Goal: Ask a question: Seek information or help from site administrators or community

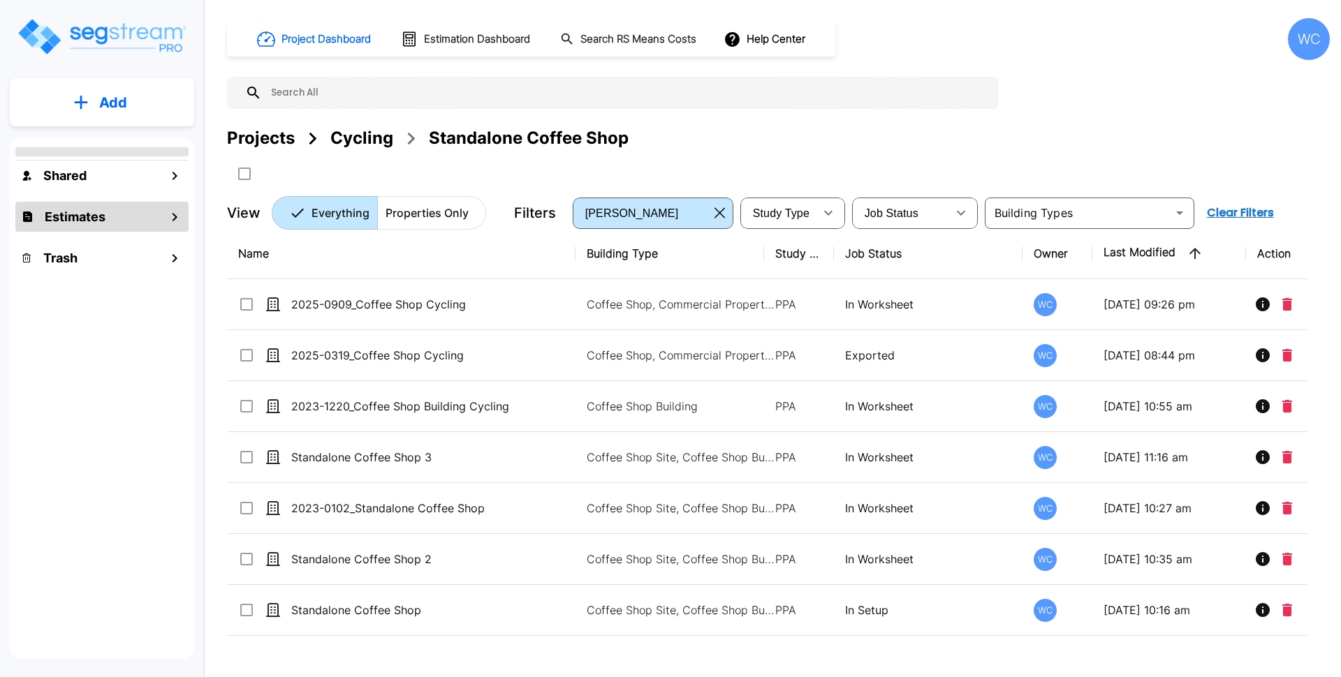
click at [155, 212] on div "Estimates" at bounding box center [101, 217] width 173 height 30
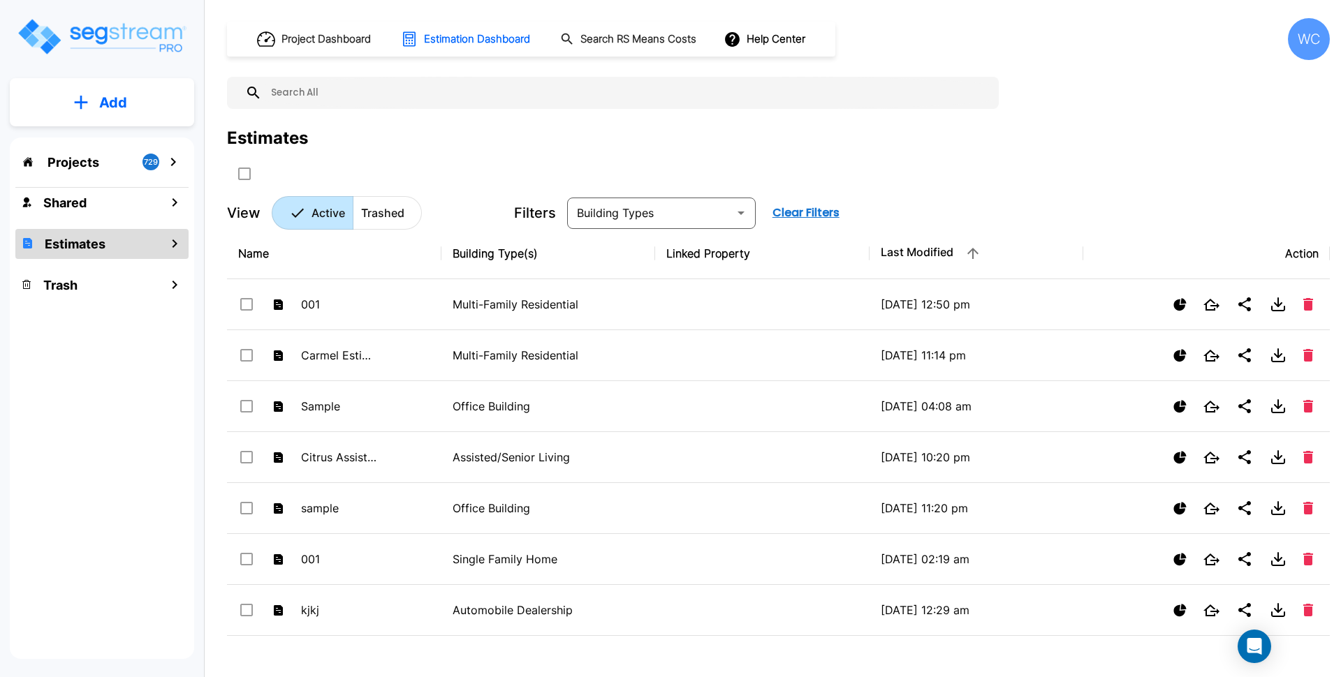
click at [983, 121] on div "Project Dashboard Estimation Dashboard Search RS Means Costs Help Center WC Est…" at bounding box center [778, 124] width 1103 height 212
click at [441, 147] on div "Estimates" at bounding box center [778, 138] width 1103 height 25
click at [117, 92] on p "Add" at bounding box center [113, 102] width 28 height 21
click at [116, 219] on p "Add Estimate" at bounding box center [110, 220] width 71 height 17
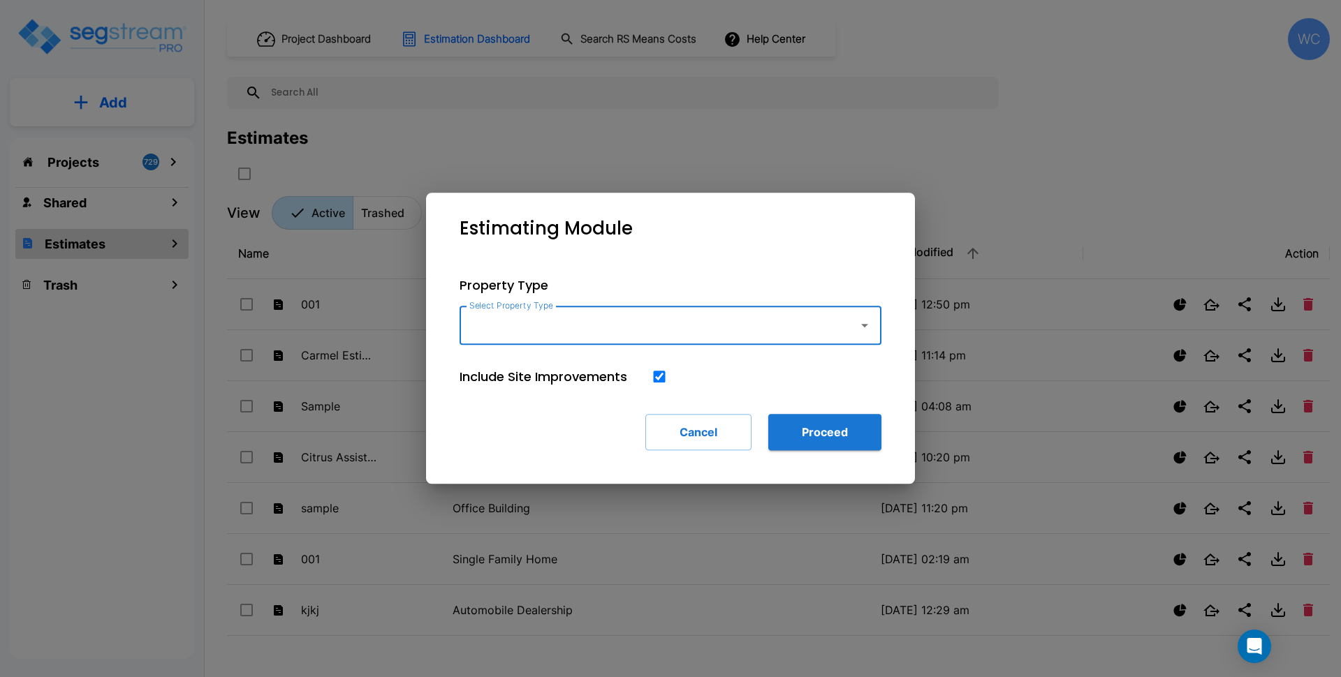
drag, startPoint x: 592, startPoint y: 332, endPoint x: 608, endPoint y: 332, distance: 16.1
click at [592, 331] on input "Select Property Type" at bounding box center [655, 325] width 379 height 27
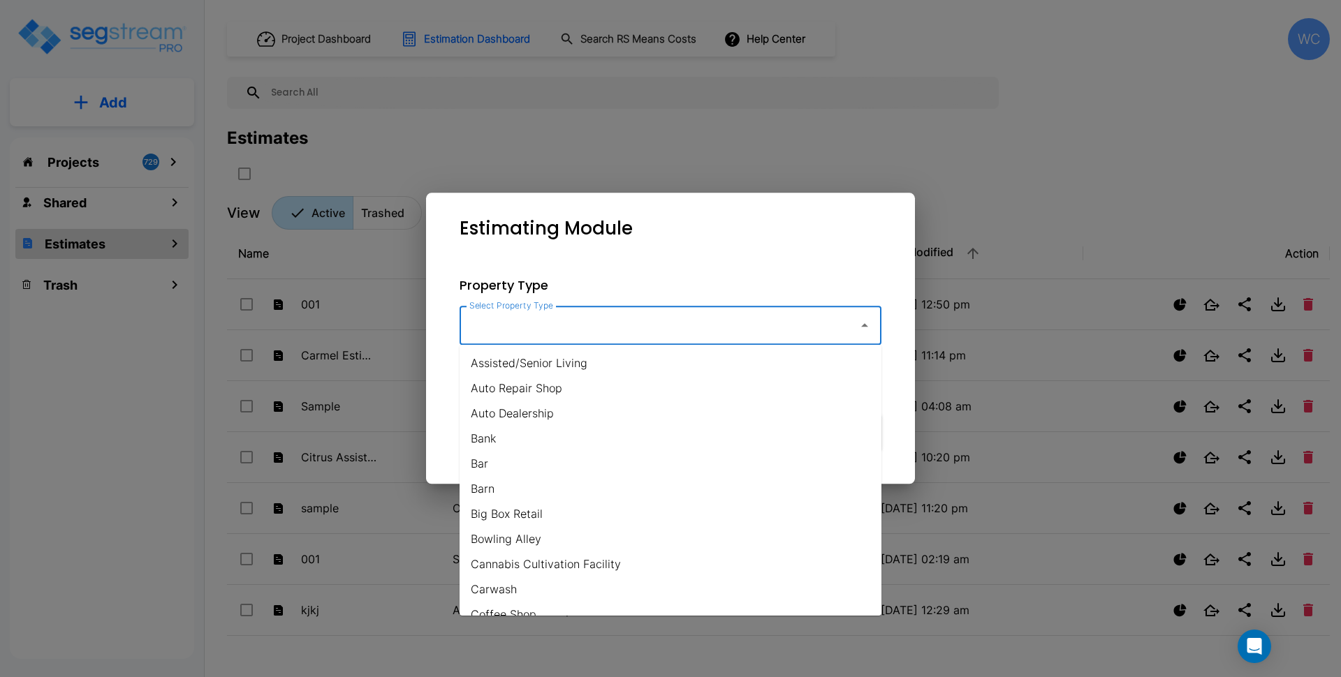
click at [625, 365] on li "Assisted/Senior Living" at bounding box center [671, 363] width 422 height 25
type input "Assisted/Senior Living"
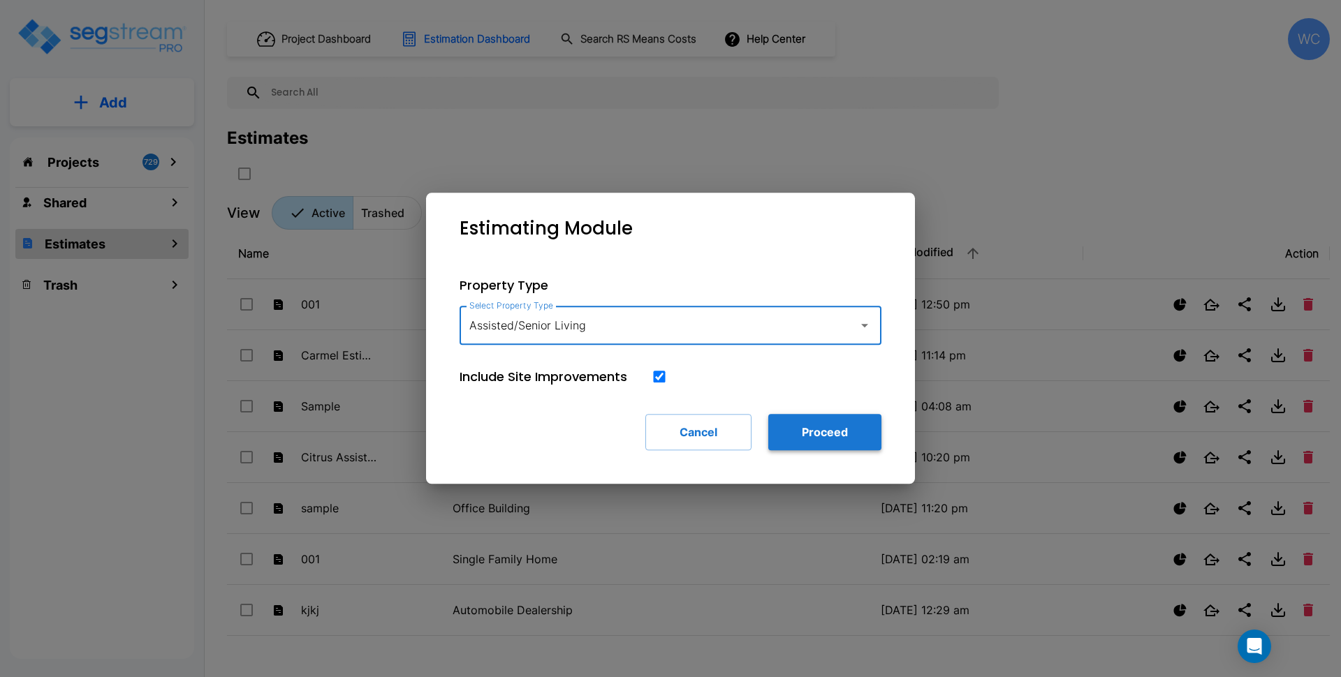
click at [832, 433] on button "Proceed" at bounding box center [824, 432] width 113 height 36
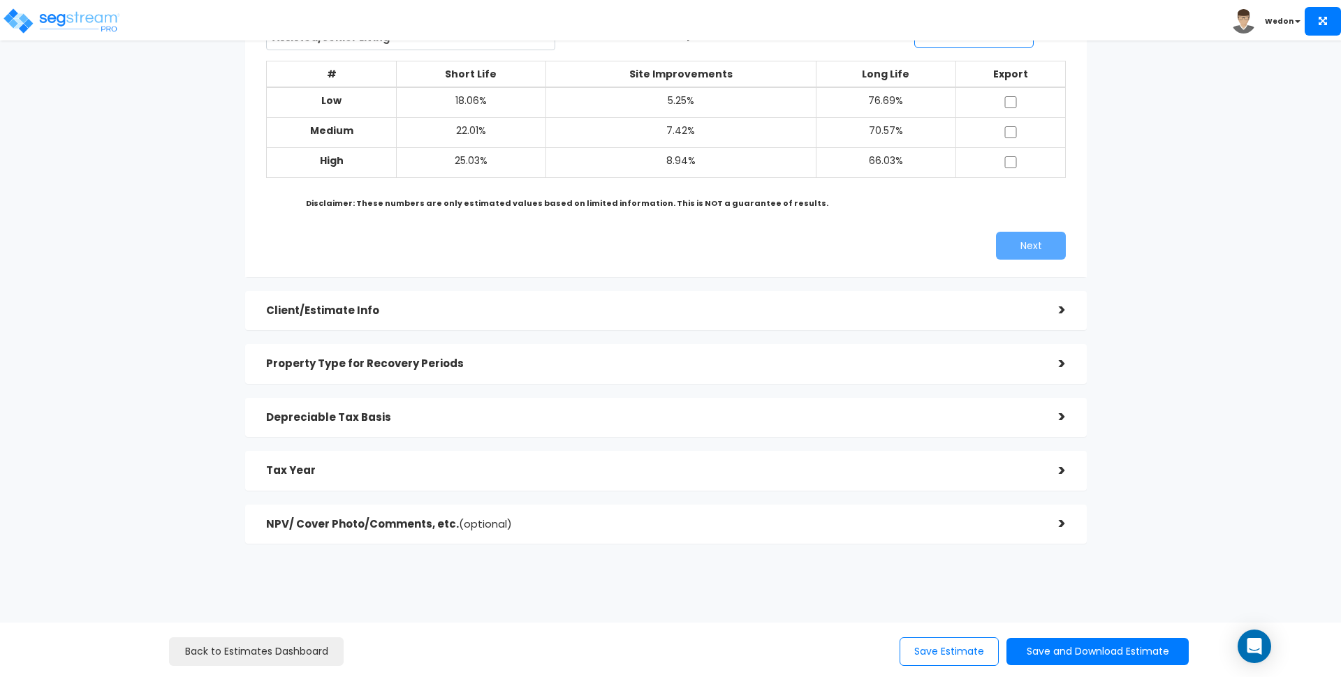
scroll to position [149, 0]
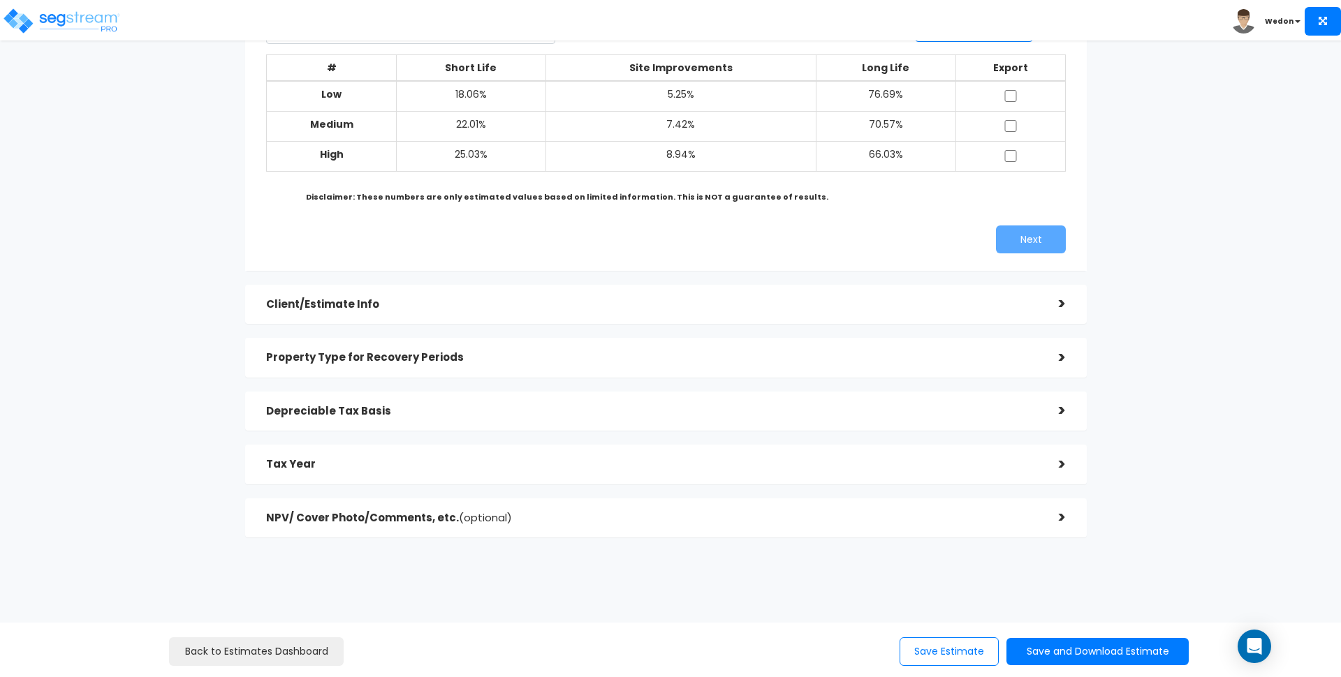
click at [314, 306] on h5 "Client/Estimate Info" at bounding box center [652, 305] width 772 height 12
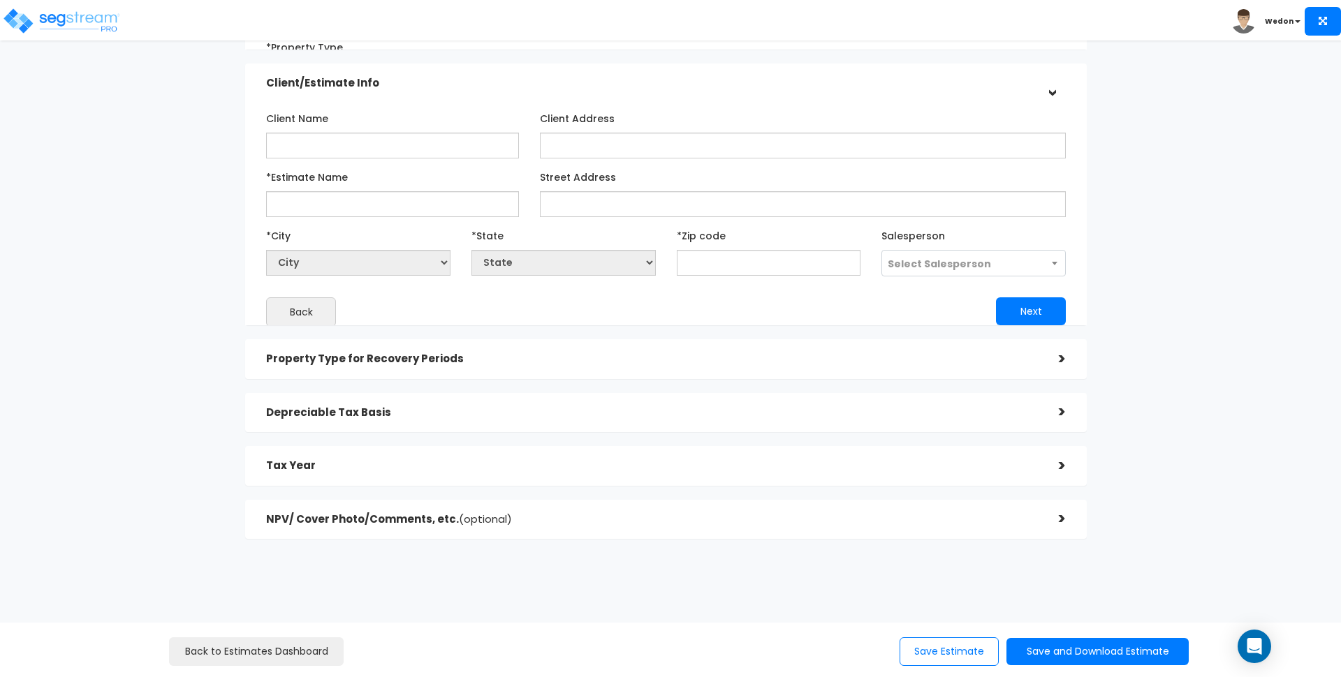
scroll to position [108, 0]
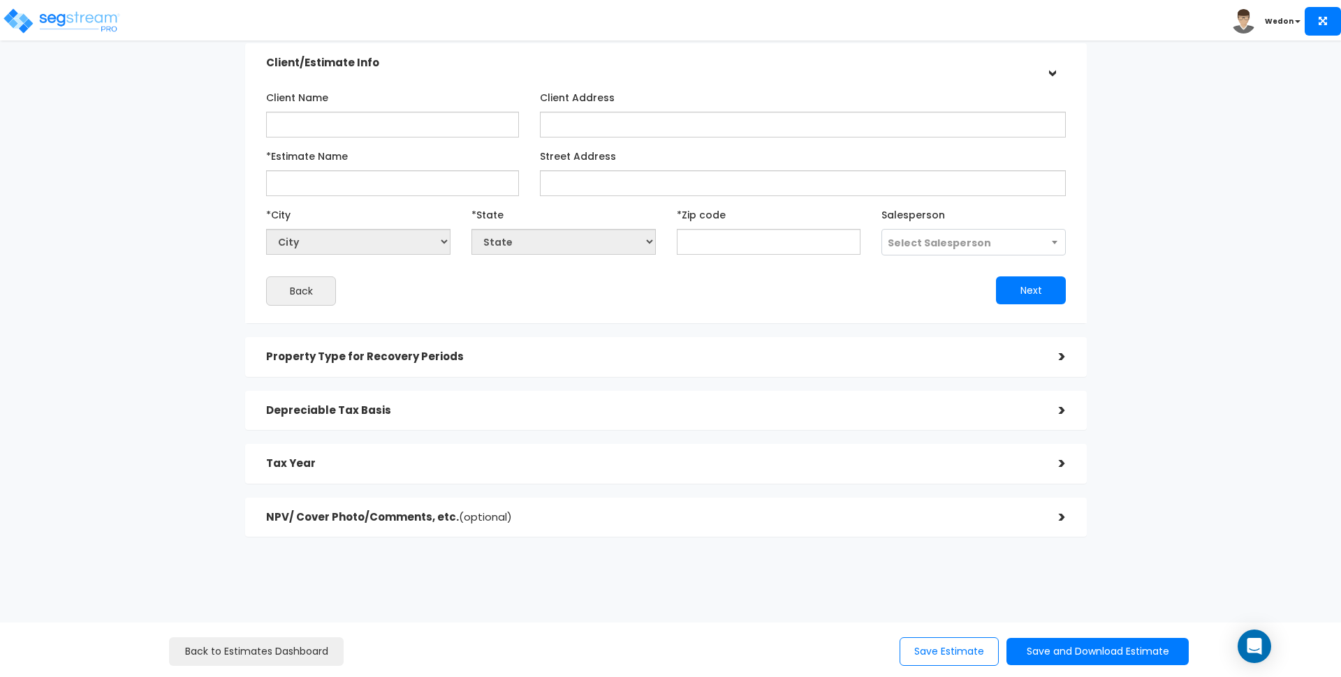
click at [584, 516] on h5 "NPV/ Cover Photo/Comments, etc. (optional)" at bounding box center [652, 518] width 772 height 12
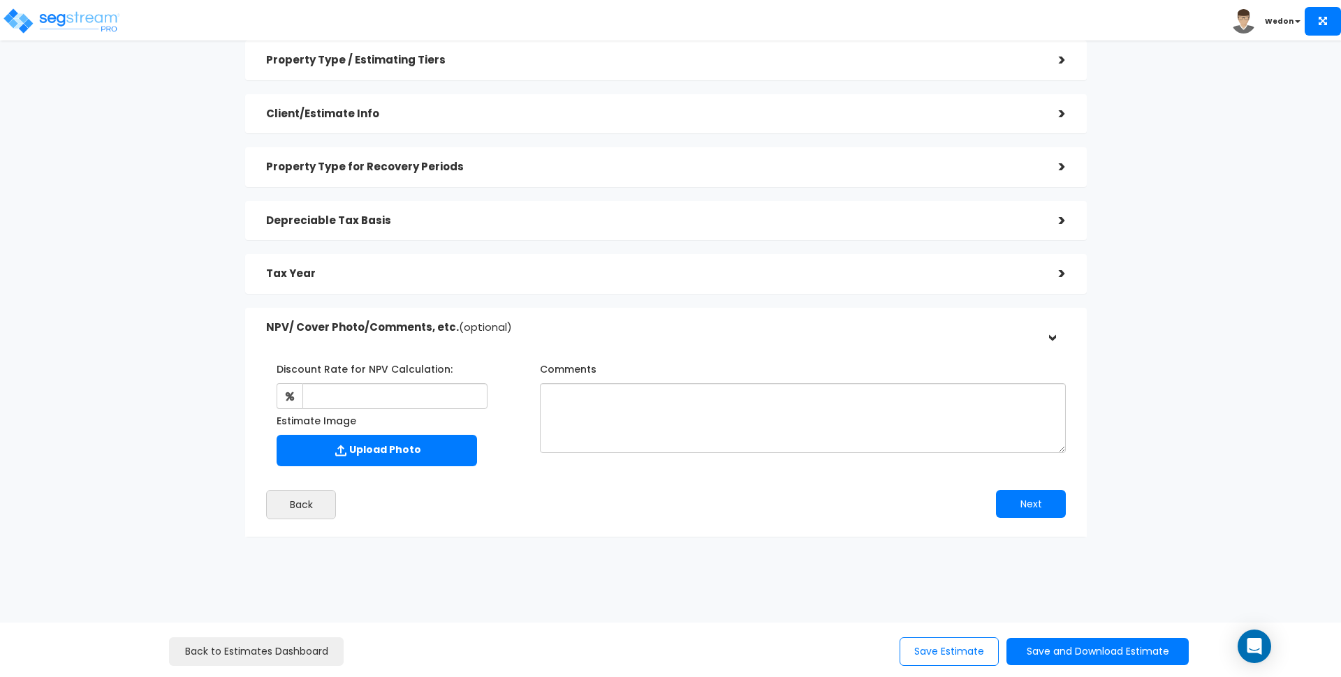
click at [498, 329] on span "(optional)" at bounding box center [485, 327] width 53 height 15
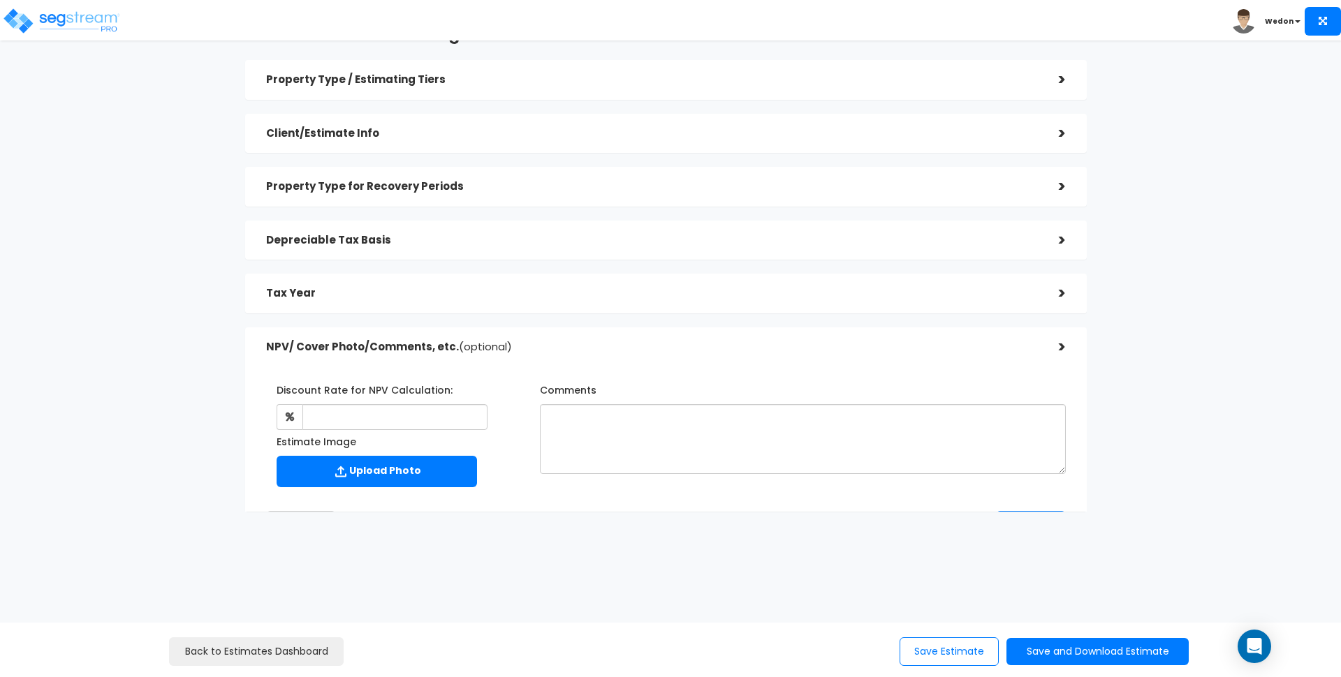
scroll to position [0, 0]
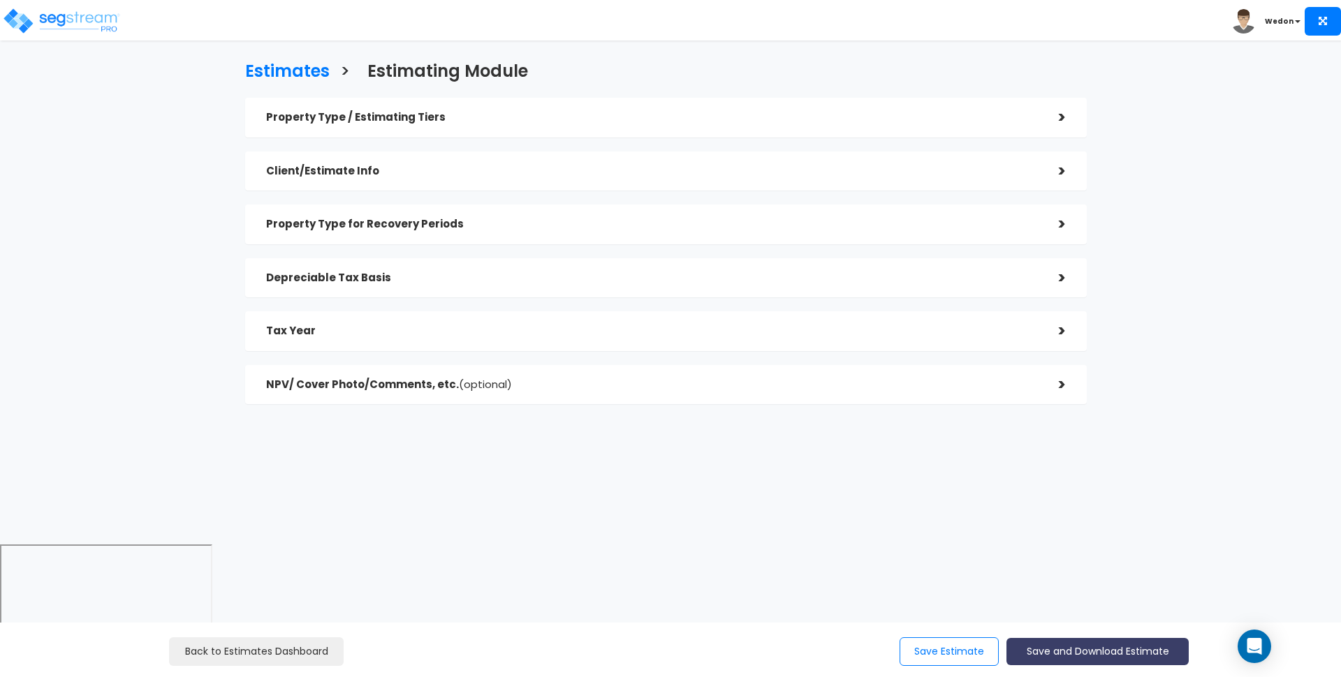
click at [1140, 653] on button "Save and Download Estimate" at bounding box center [1097, 651] width 182 height 27
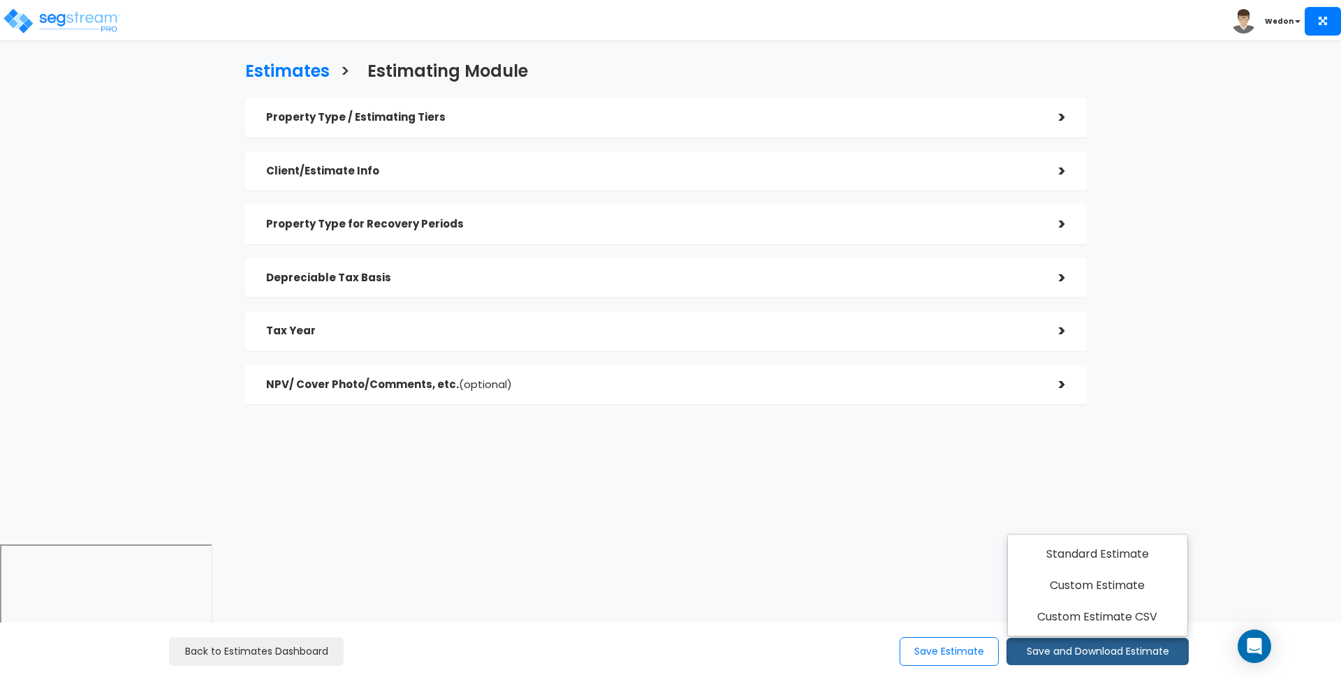
click at [827, 532] on div "Estimates > Estimating Module Property Type / Estimating Tiers > *Property Type…" at bounding box center [666, 236] width 1100 height 615
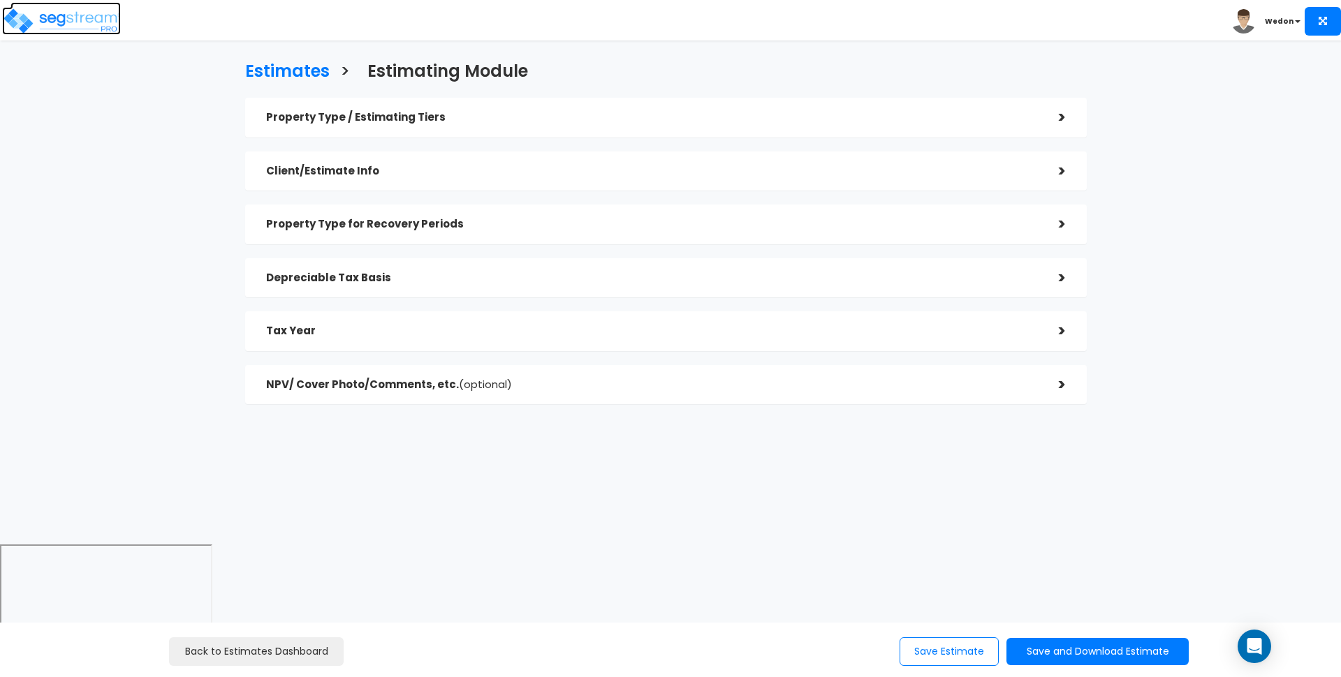
click at [102, 22] on img at bounding box center [61, 21] width 119 height 28
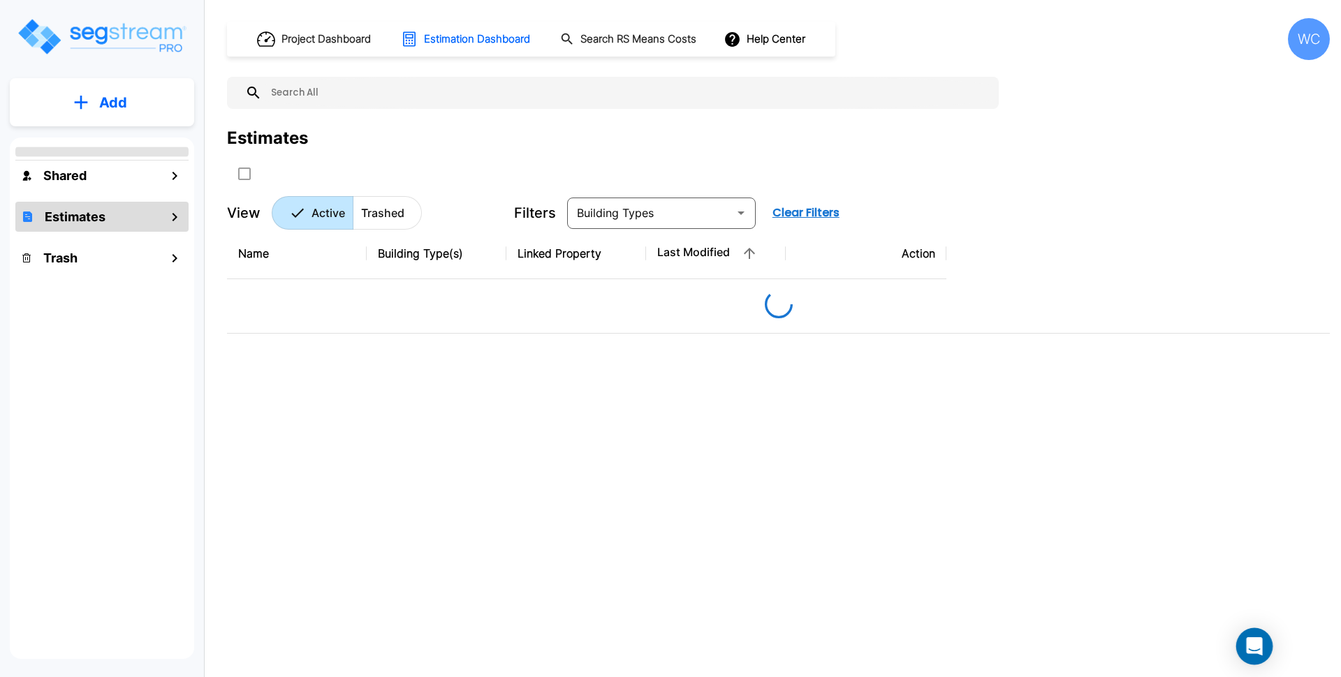
click at [1261, 649] on icon "Open Intercom Messenger" at bounding box center [1254, 647] width 16 height 18
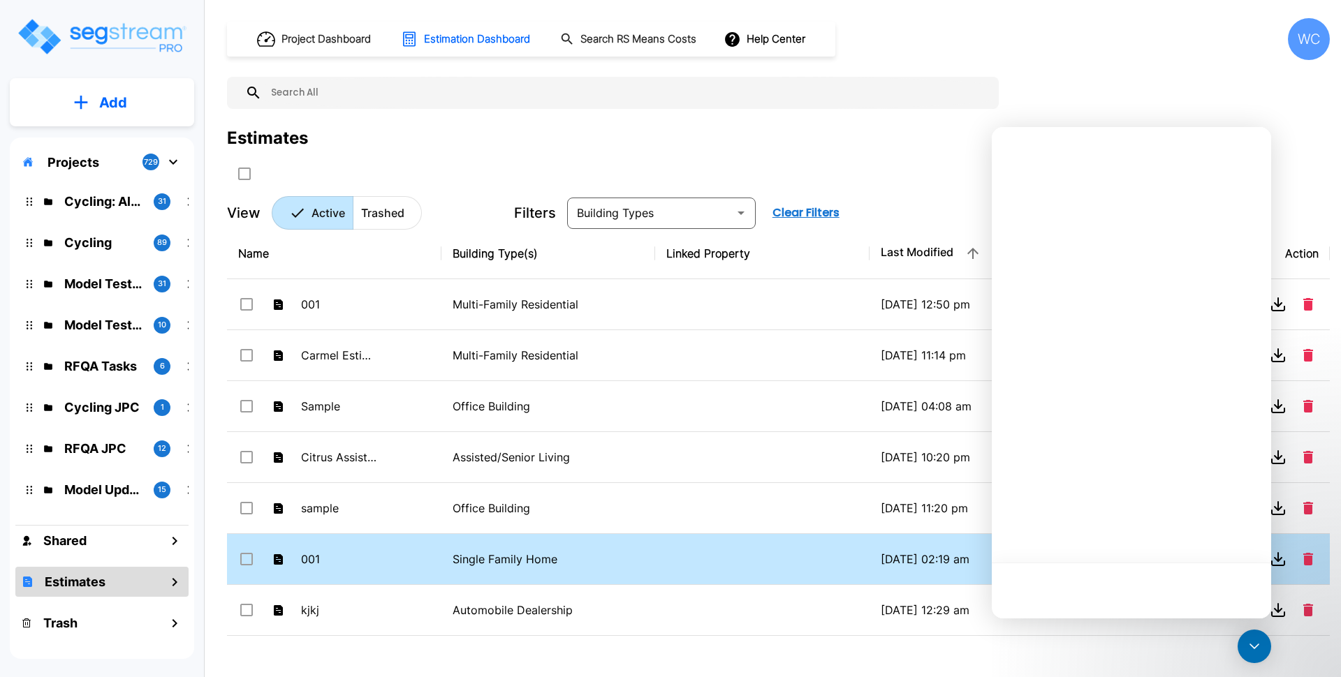
click at [1254, 647] on icon "Open Intercom Messenger" at bounding box center [1254, 647] width 0 height 0
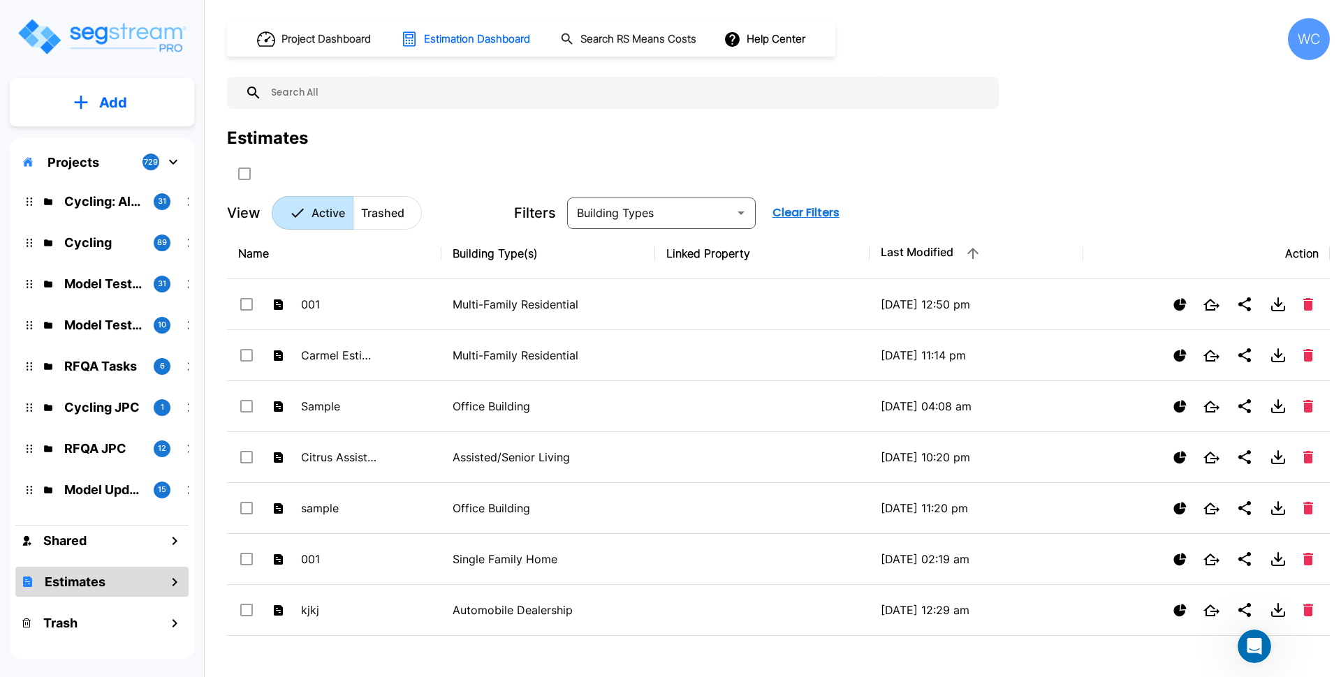
click at [1252, 642] on icon "Open Intercom Messenger" at bounding box center [1254, 647] width 23 height 23
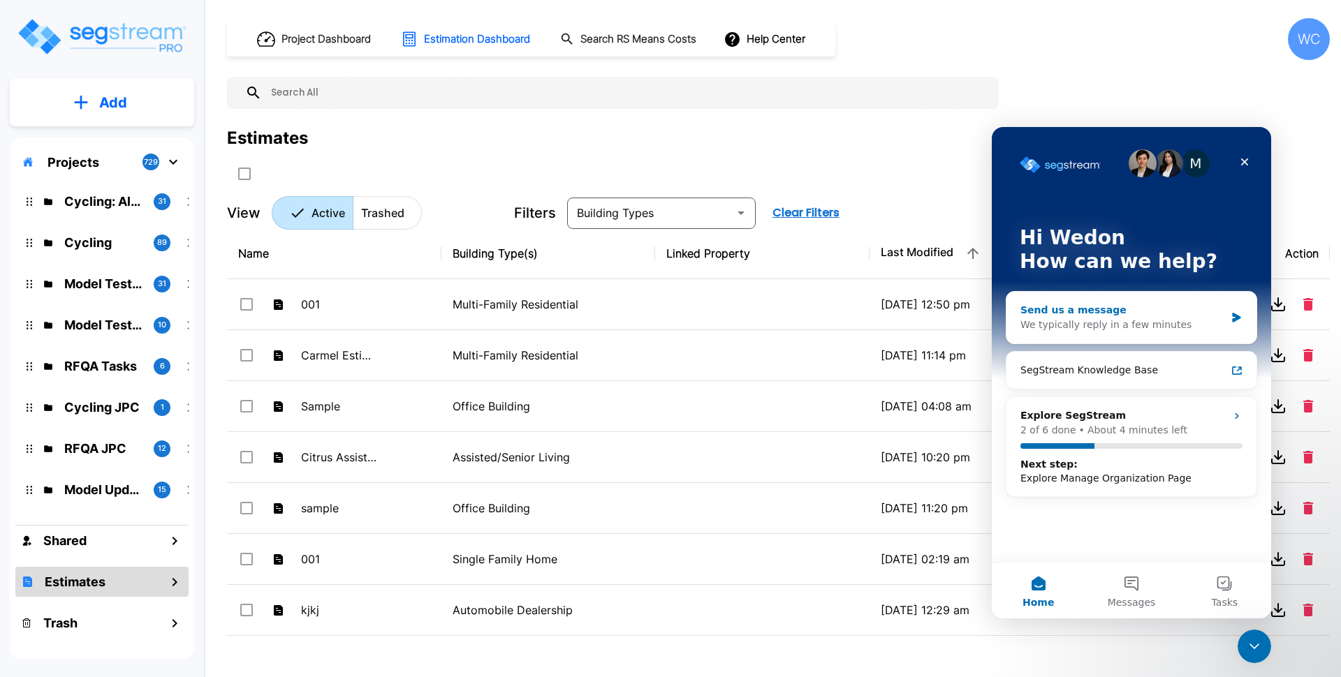
click at [1196, 320] on div "We typically reply in a few minutes" at bounding box center [1122, 325] width 205 height 15
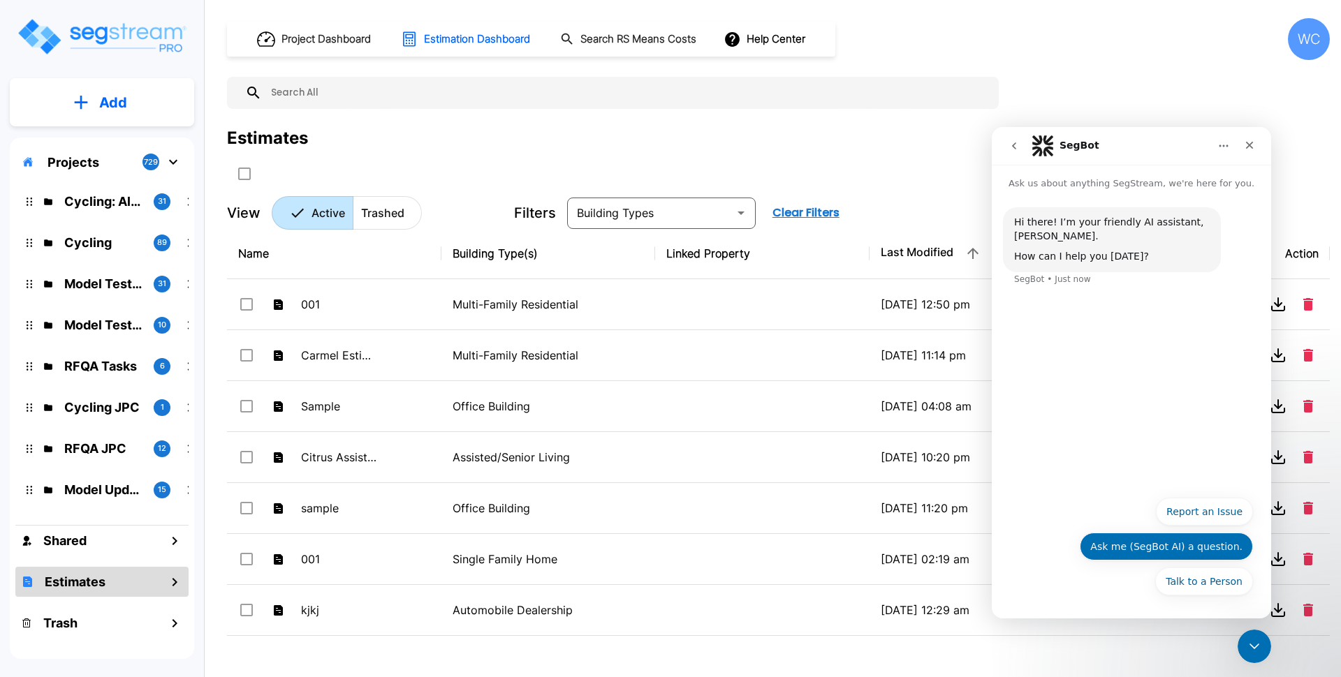
click at [1148, 546] on button "Ask me (SegBot AI) a question." at bounding box center [1166, 547] width 173 height 28
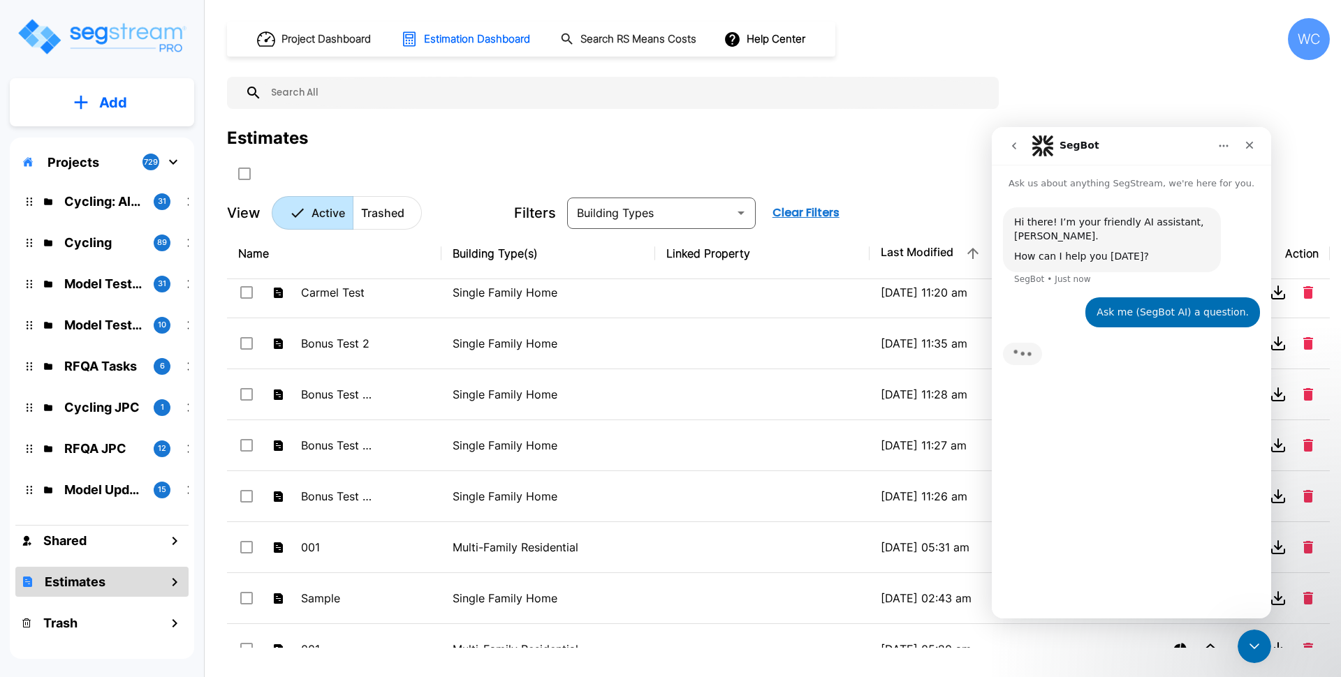
scroll to position [524, 0]
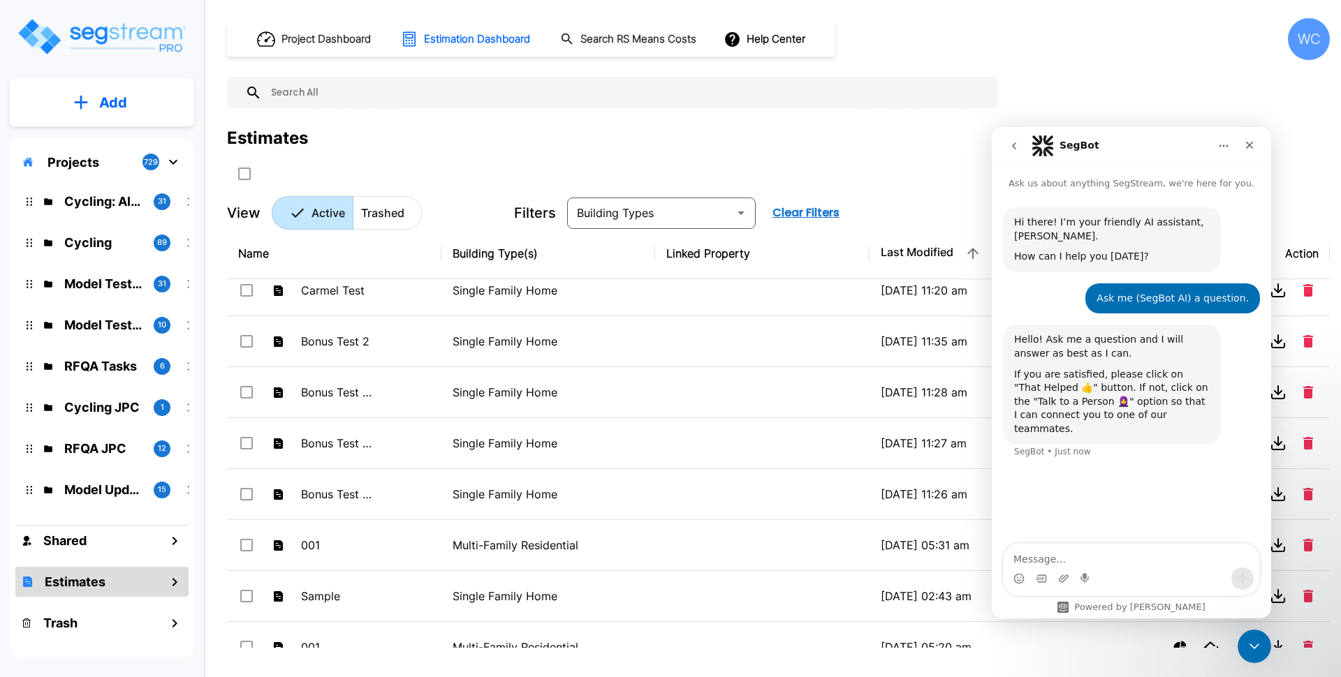
click at [1041, 550] on textarea "Message…" at bounding box center [1132, 556] width 256 height 24
type textarea "how do i use the benefit estimate feature?"
click at [1244, 580] on icon "Send a message…" at bounding box center [1242, 578] width 11 height 11
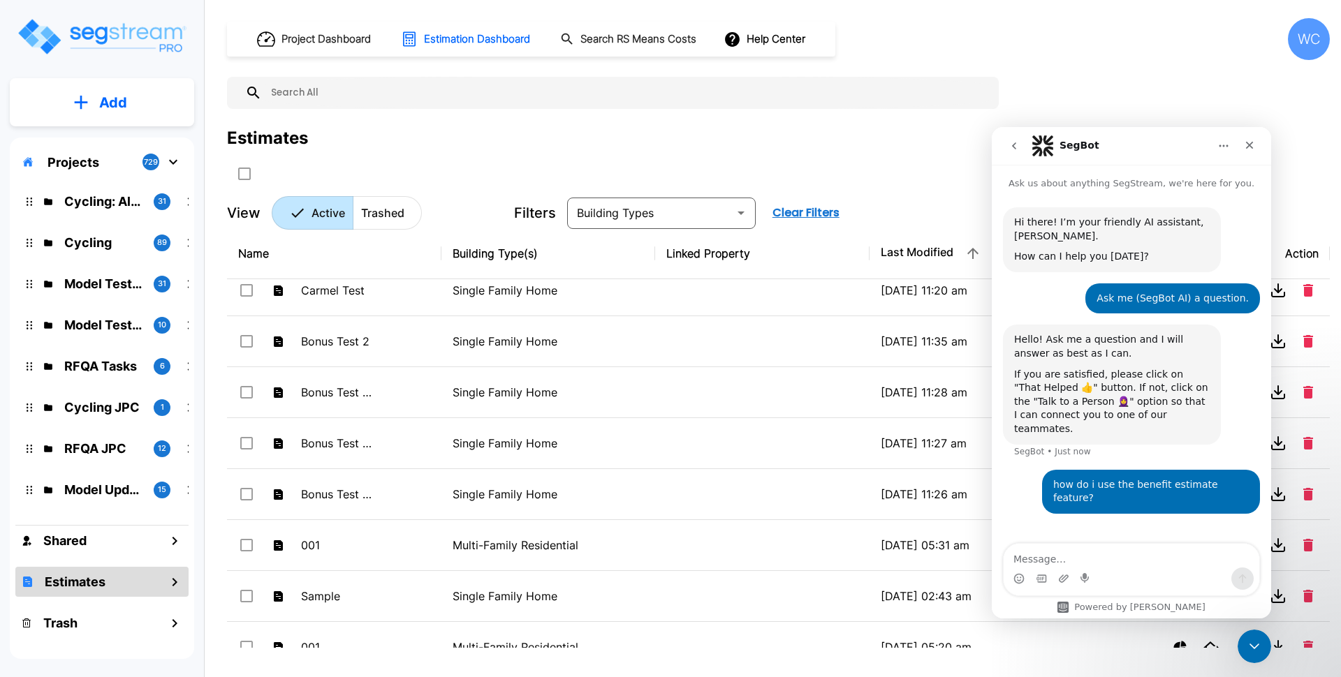
click at [1234, 359] on div "Hello! Ask me a question and I will answer as best as I can. If you are satisfi…" at bounding box center [1131, 397] width 257 height 145
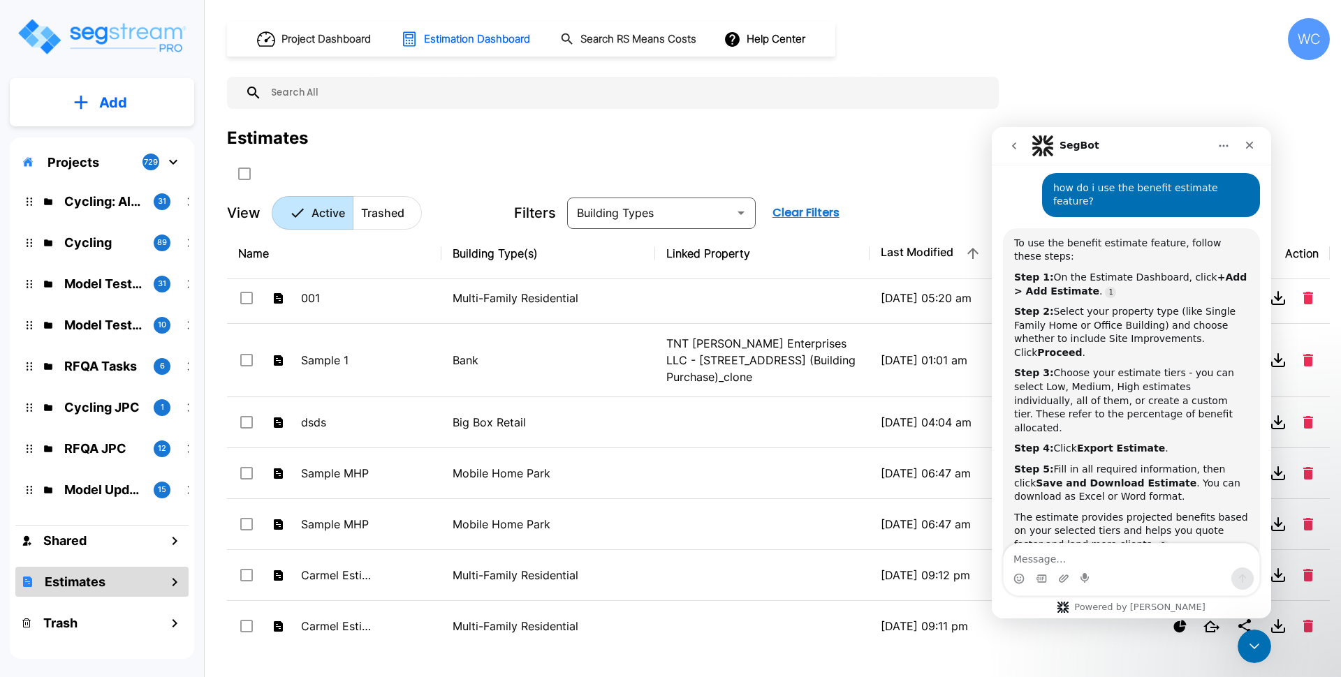
scroll to position [306, 0]
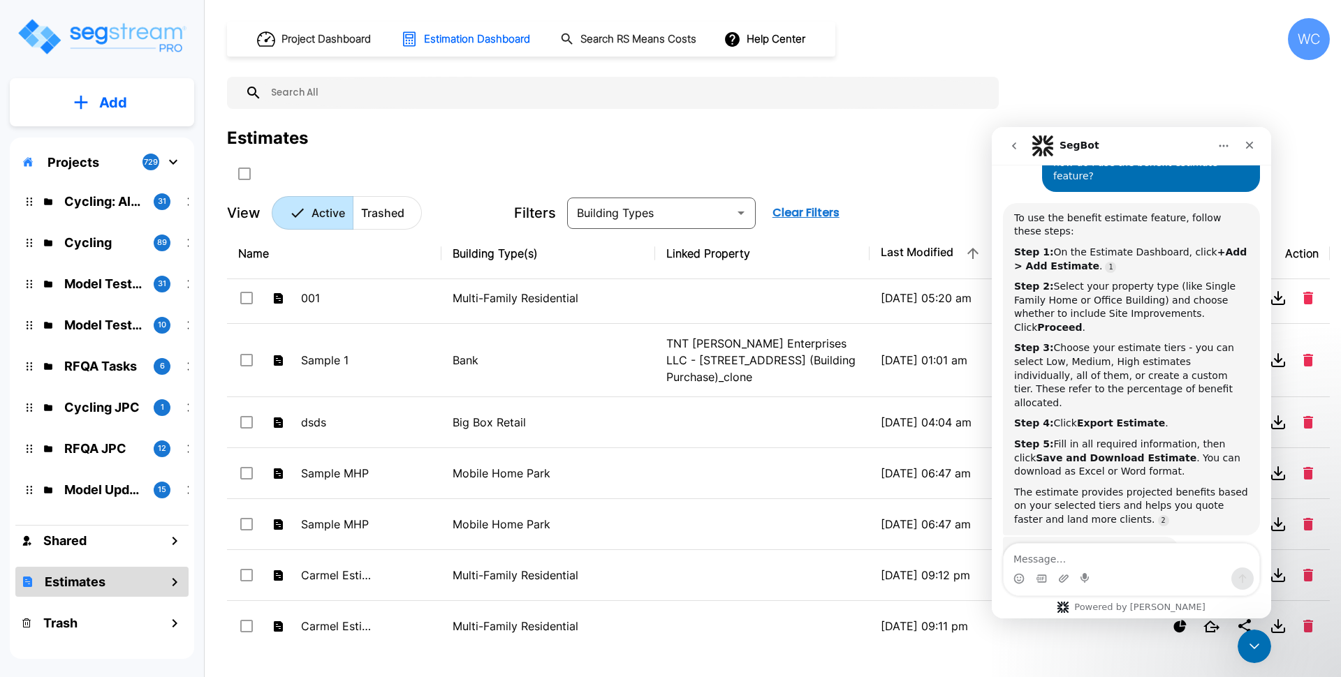
click at [1177, 537] on div "Did that answer your question? SegBot • Just now" at bounding box center [1131, 567] width 257 height 61
click at [1131, 549] on textarea "Message…" at bounding box center [1132, 556] width 256 height 24
click at [1049, 561] on textarea "Message…" at bounding box center [1132, 556] width 256 height 24
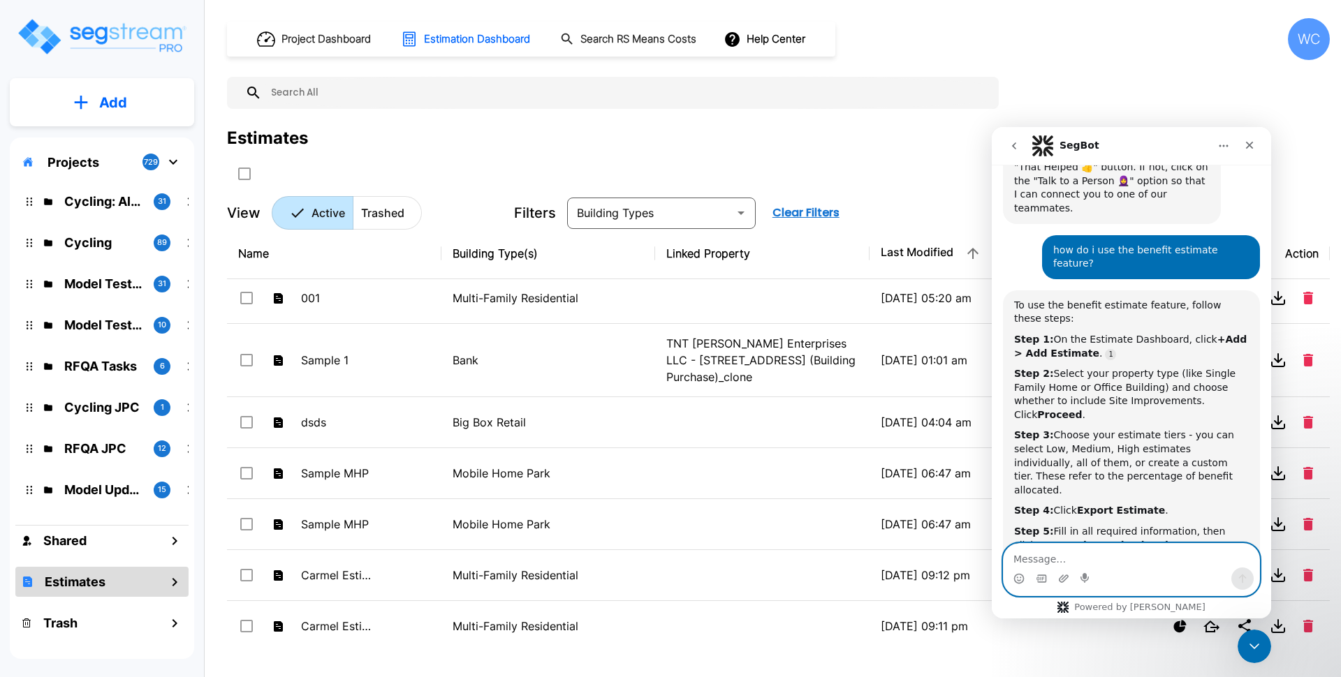
scroll to position [44, 0]
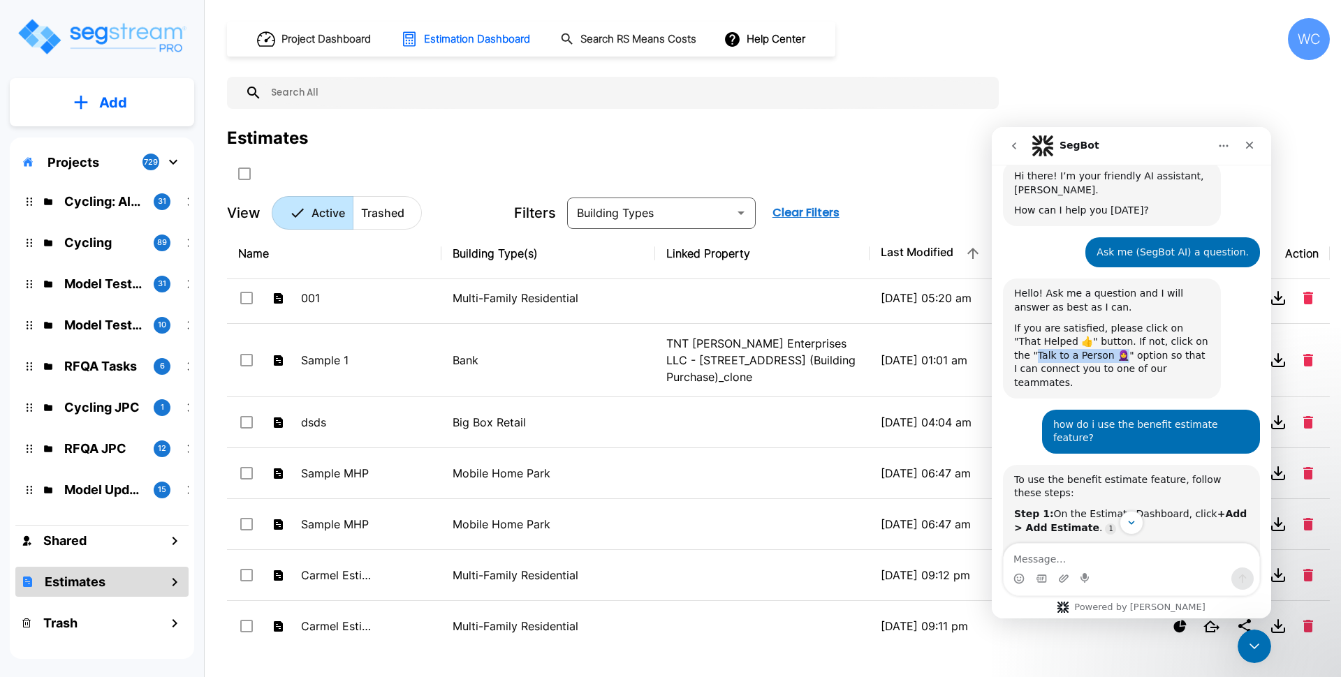
drag, startPoint x: 1184, startPoint y: 341, endPoint x: 1075, endPoint y: 357, distance: 110.1
click at [1075, 357] on div "If you are satisfied, please click on "That Helped 👍" button. If not, click on …" at bounding box center [1112, 356] width 196 height 68
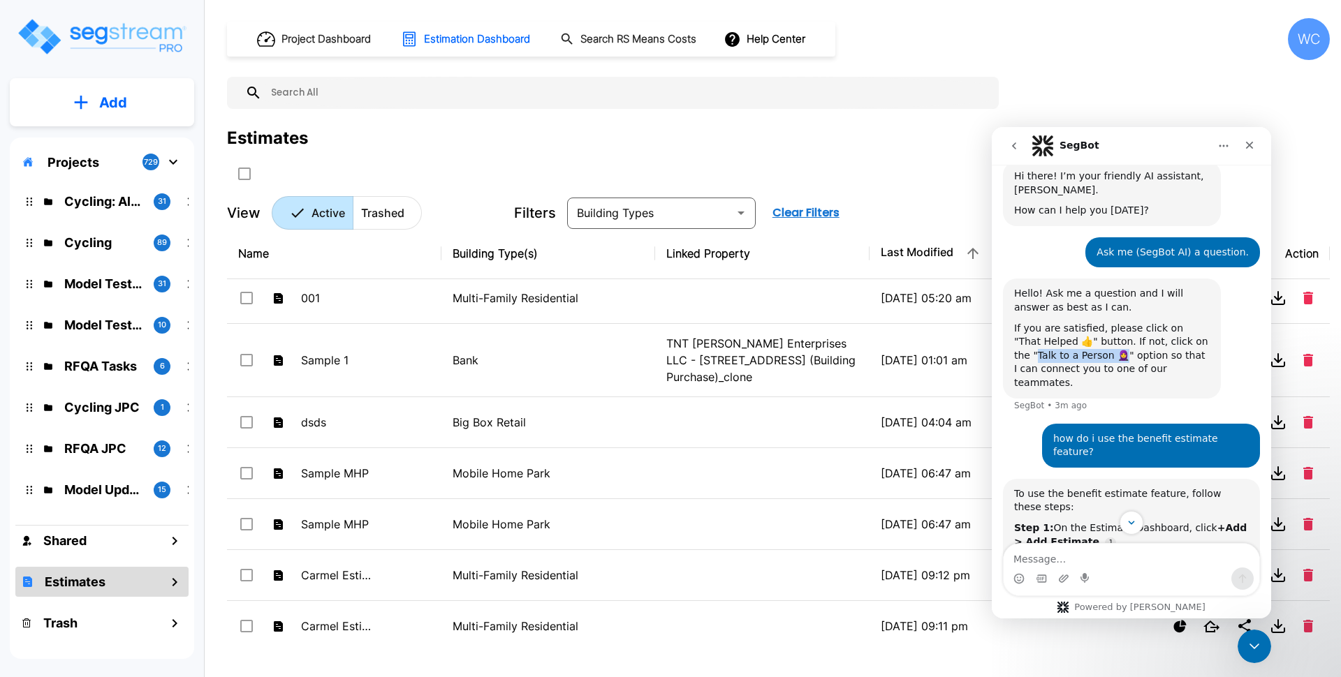
copy div "alk to a Person 🧕""
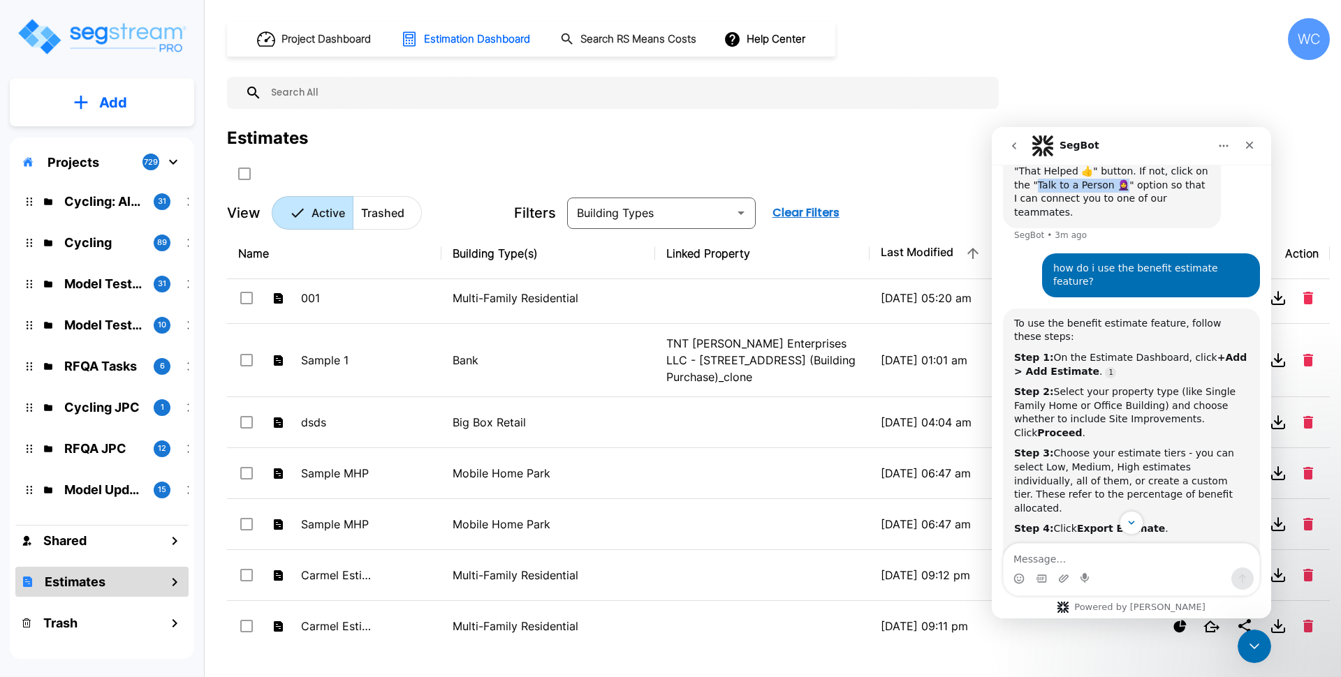
scroll to position [320, 0]
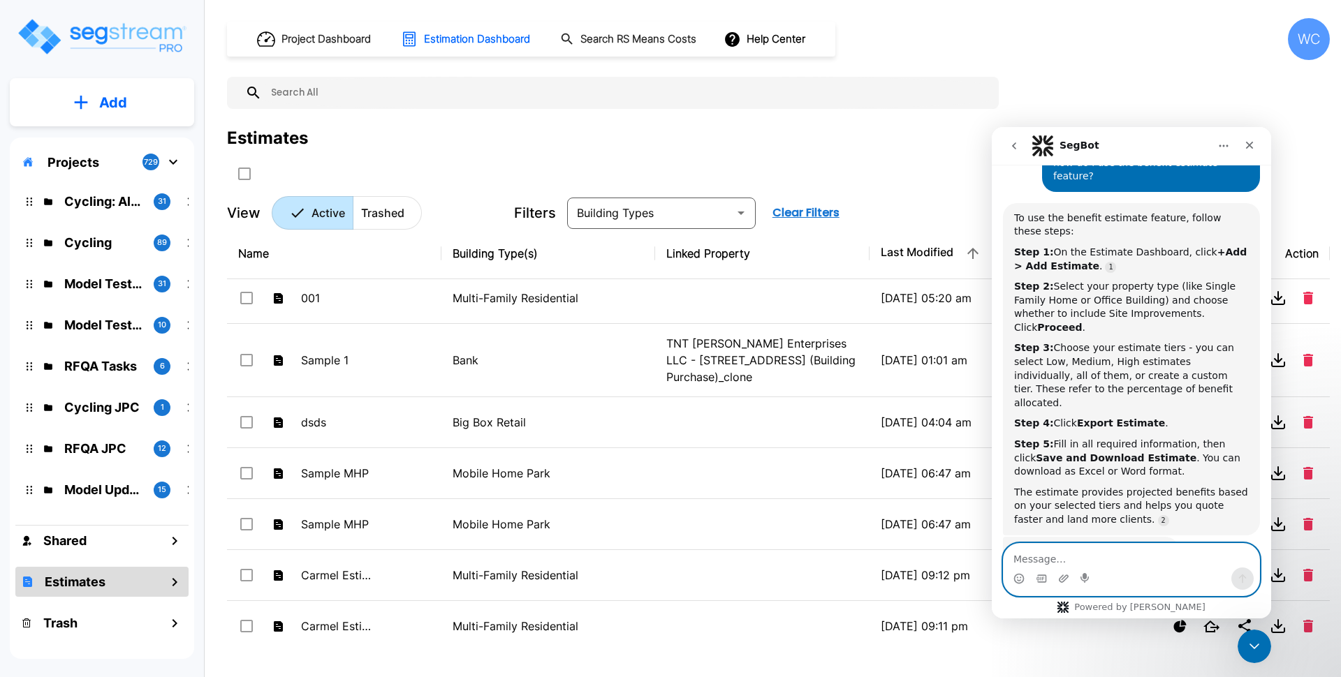
click at [1105, 555] on textarea "Message…" at bounding box center [1132, 556] width 256 height 24
drag, startPoint x: 114, startPoint y: 428, endPoint x: 1133, endPoint y: 1, distance: 1105.6
click at [1183, 94] on div "Project Dashboard Estimation Dashboard Search RS Means Costs Help Center WC Est…" at bounding box center [778, 124] width 1103 height 212
click at [1121, 43] on div "Project Dashboard Estimation Dashboard Search RS Means Costs Help Center WC" at bounding box center [778, 39] width 1103 height 42
click at [1017, 142] on icon "go back" at bounding box center [1013, 145] width 11 height 11
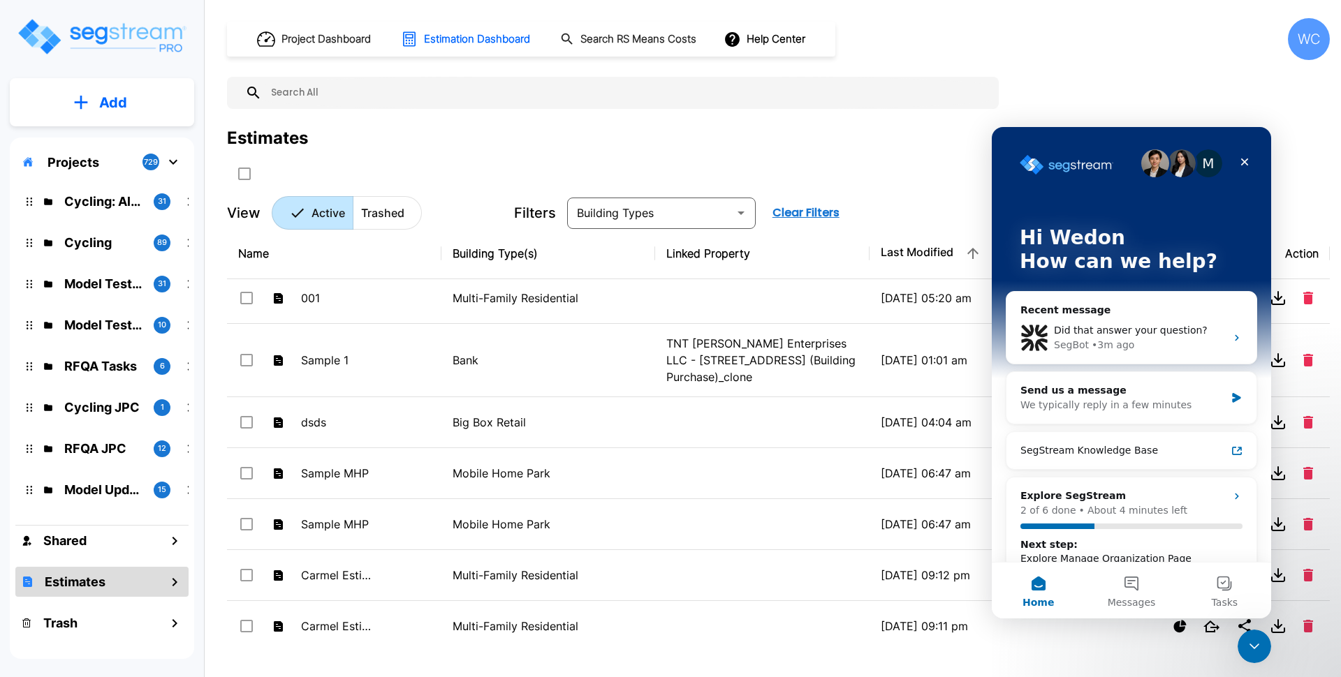
scroll to position [0, 0]
click at [1174, 323] on div "Did that answer your question?" at bounding box center [1140, 330] width 172 height 15
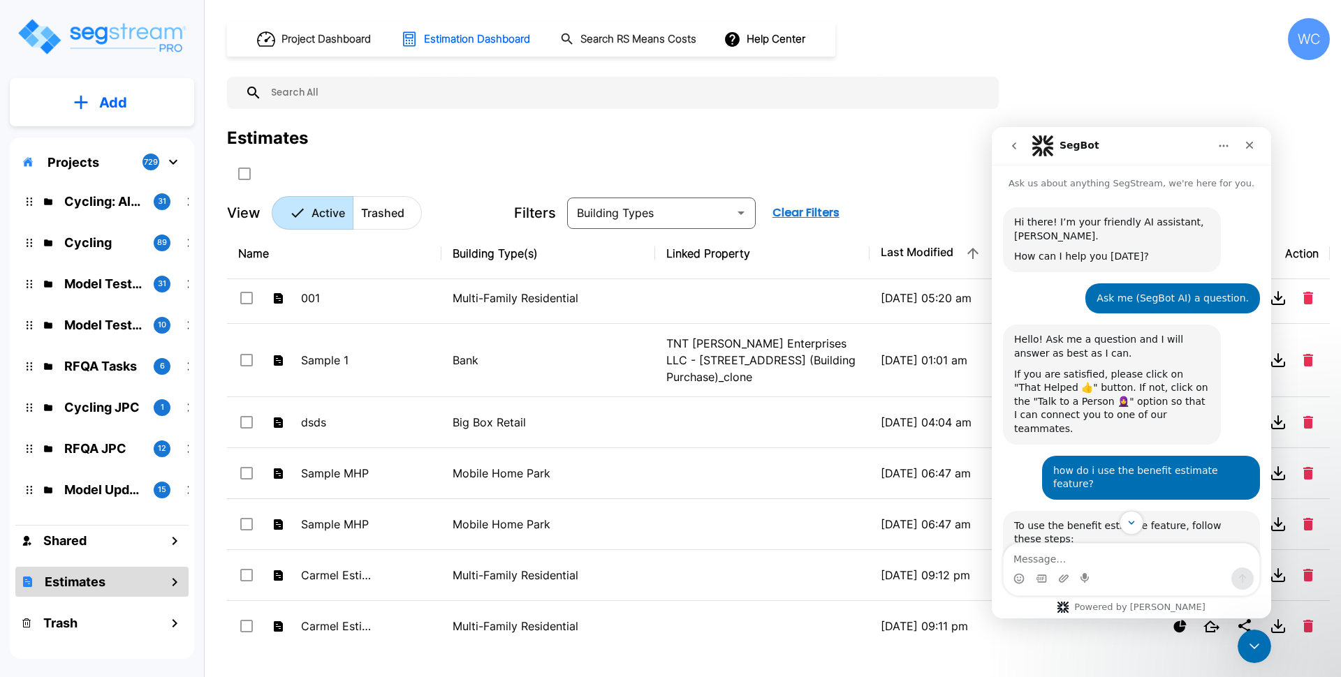
scroll to position [306, 0]
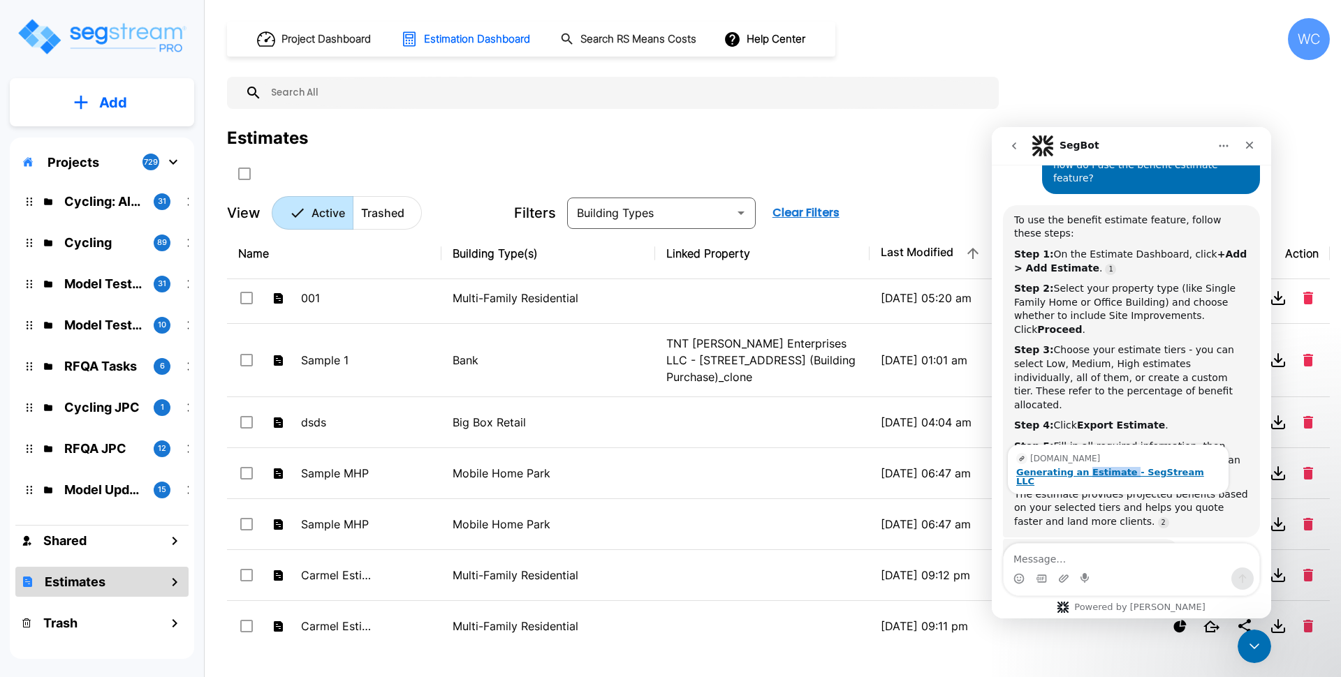
click at [1101, 468] on div "Generating an Estimate - SegStream LLC" at bounding box center [1118, 477] width 204 height 18
